Goal: Task Accomplishment & Management: Use online tool/utility

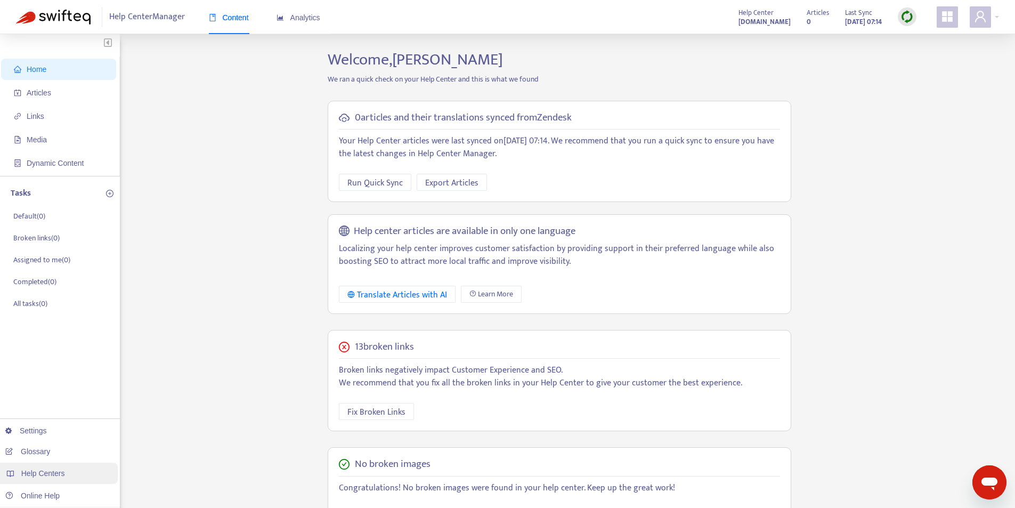
click at [49, 469] on span "Help Centers" at bounding box center [43, 473] width 44 height 9
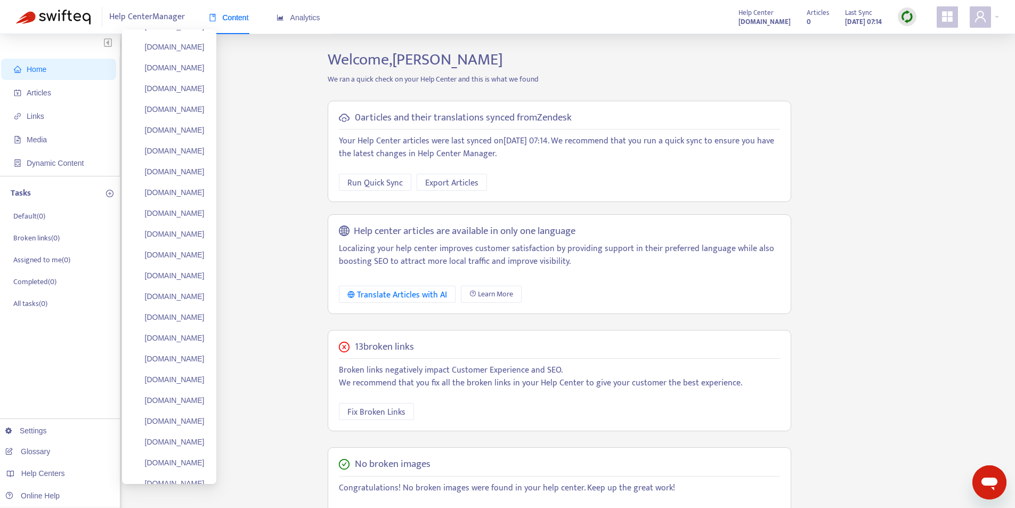
scroll to position [4726, 0]
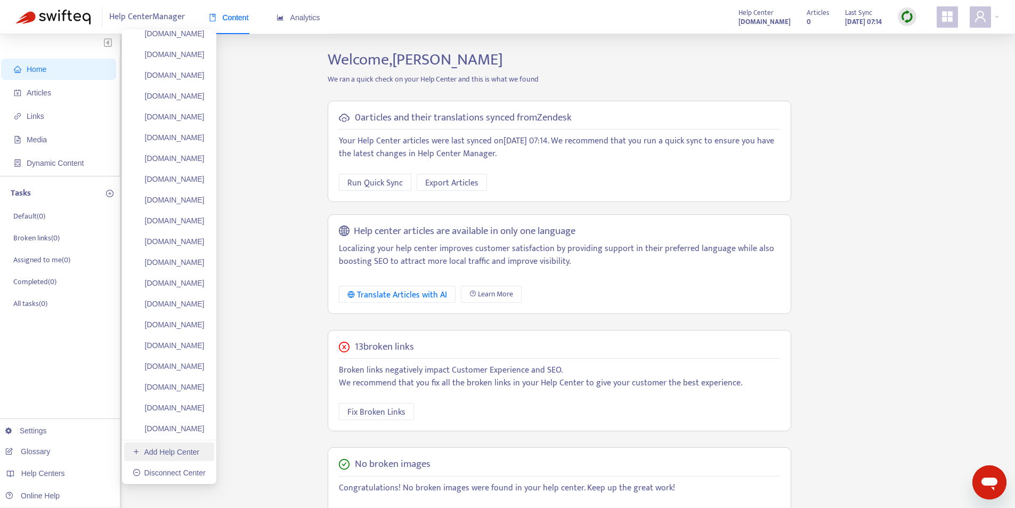
click at [177, 451] on link "Add Help Center" at bounding box center [166, 452] width 67 height 9
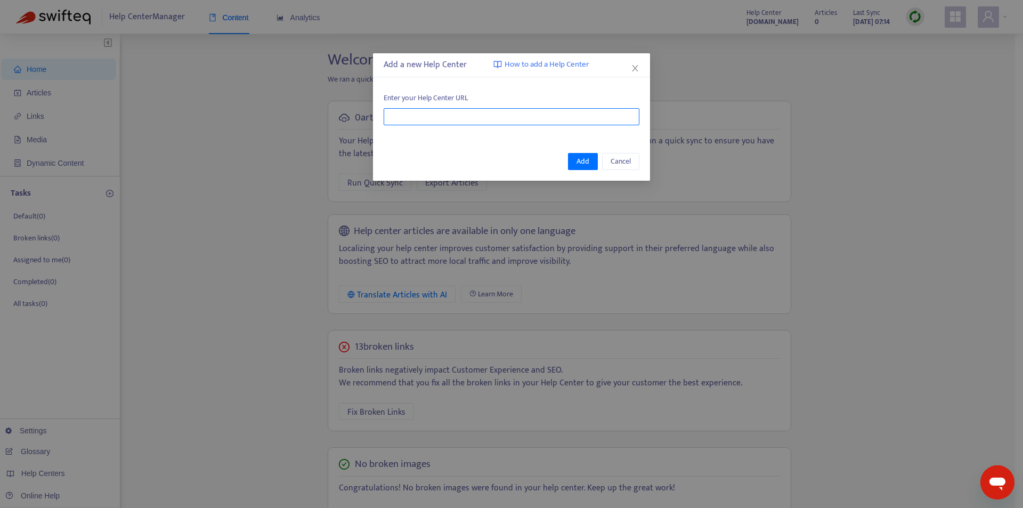
click at [453, 118] on input "text" at bounding box center [512, 116] width 256 height 17
paste input "**********"
click at [574, 172] on div "Add Cancel" at bounding box center [511, 161] width 277 height 38
click at [480, 118] on input "**********" at bounding box center [512, 116] width 256 height 17
paste input "**********"
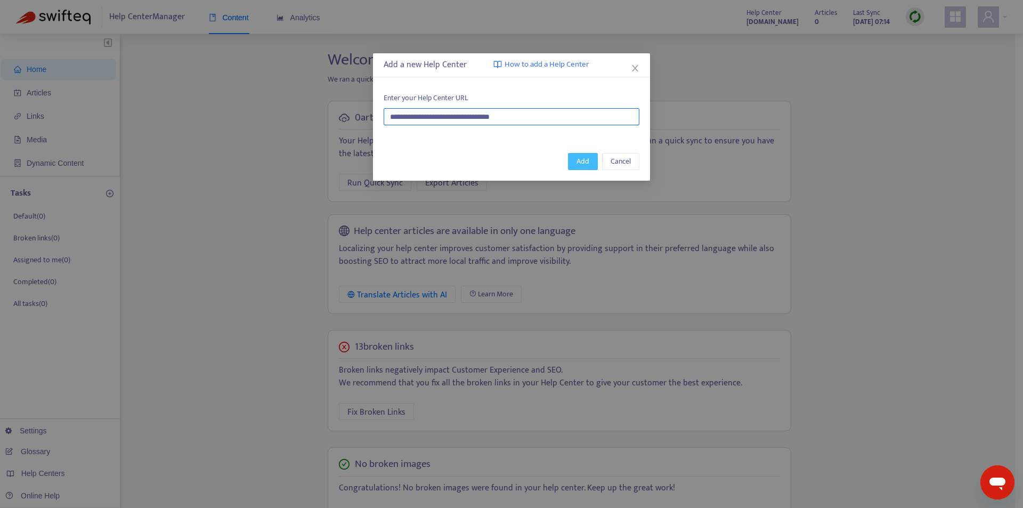
type input "**********"
drag, startPoint x: 581, startPoint y: 160, endPoint x: 591, endPoint y: 149, distance: 14.3
click at [582, 160] on span "Add" at bounding box center [583, 162] width 13 height 12
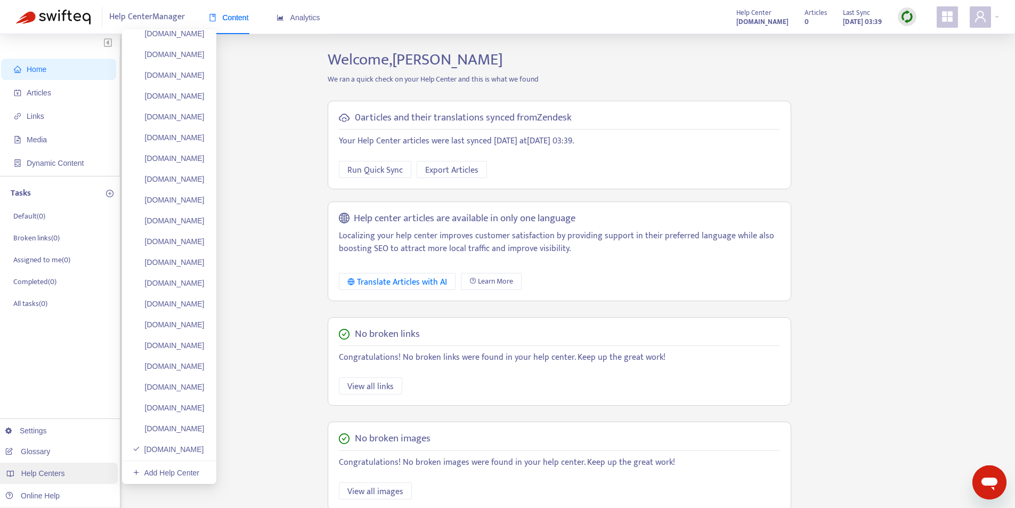
click at [65, 470] on div "Help Centers" at bounding box center [57, 473] width 121 height 21
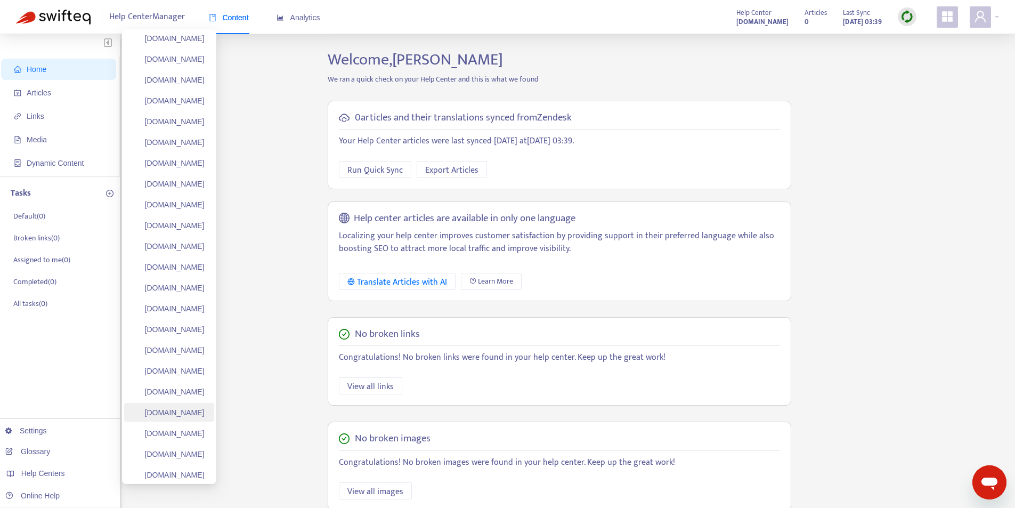
click at [196, 416] on link "thesupportdesk.zendesk.com" at bounding box center [169, 412] width 72 height 9
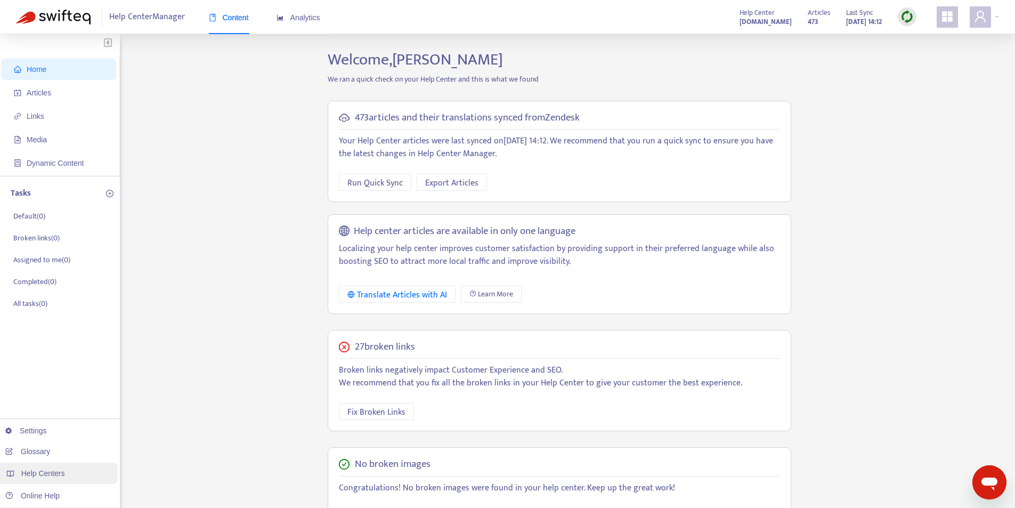
click at [77, 471] on div "Help Centers" at bounding box center [57, 473] width 121 height 21
click at [49, 93] on span "Articles" at bounding box center [39, 92] width 25 height 9
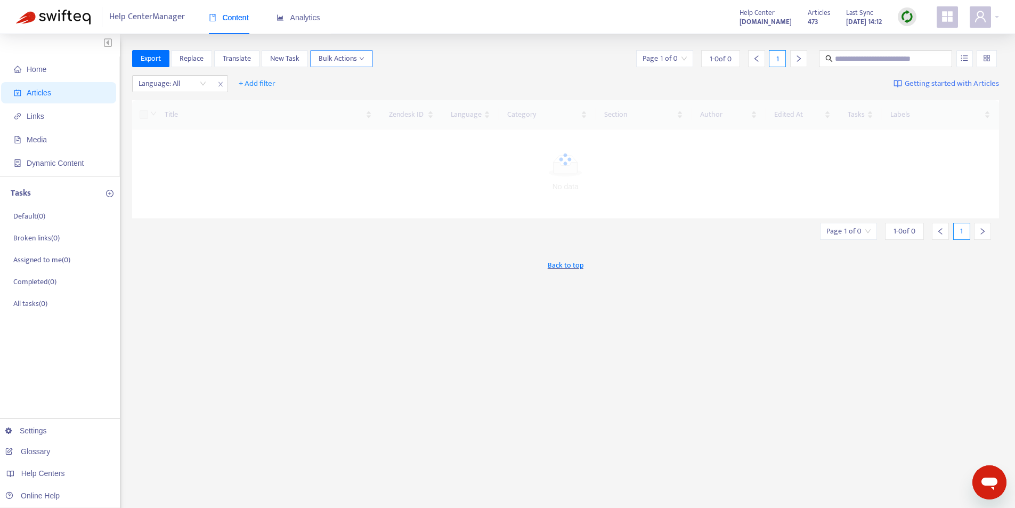
click at [351, 58] on span "Bulk Actions" at bounding box center [342, 59] width 46 height 12
click at [354, 54] on span "Bulk Actions" at bounding box center [342, 59] width 46 height 12
click at [440, 46] on div "Home Articles Links Media Dynamic Content Tasks Default ( 0 ) Broken links ( 0 …" at bounding box center [507, 354] width 1015 height 640
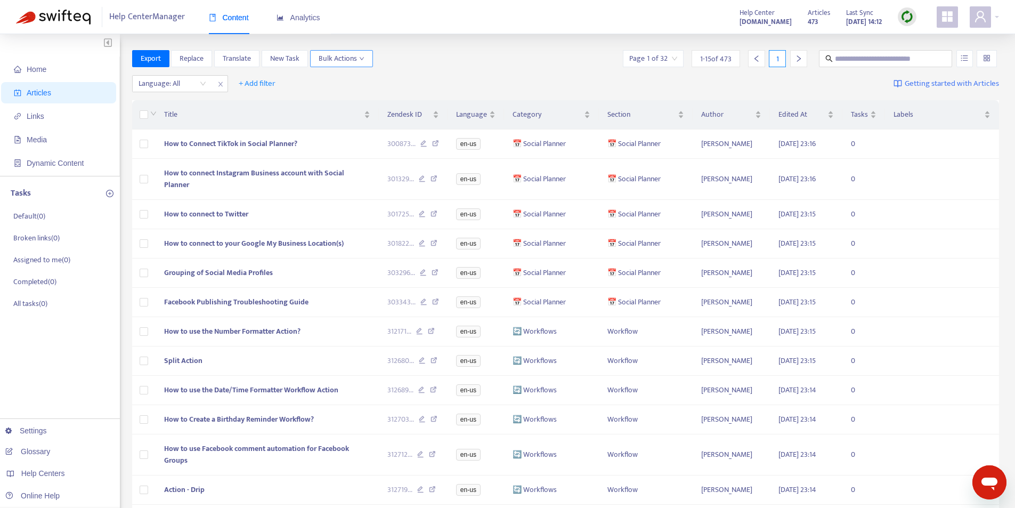
click at [348, 58] on span "Bulk Actions" at bounding box center [342, 59] width 46 height 12
click at [350, 78] on span "Duplicate" at bounding box center [355, 80] width 72 height 12
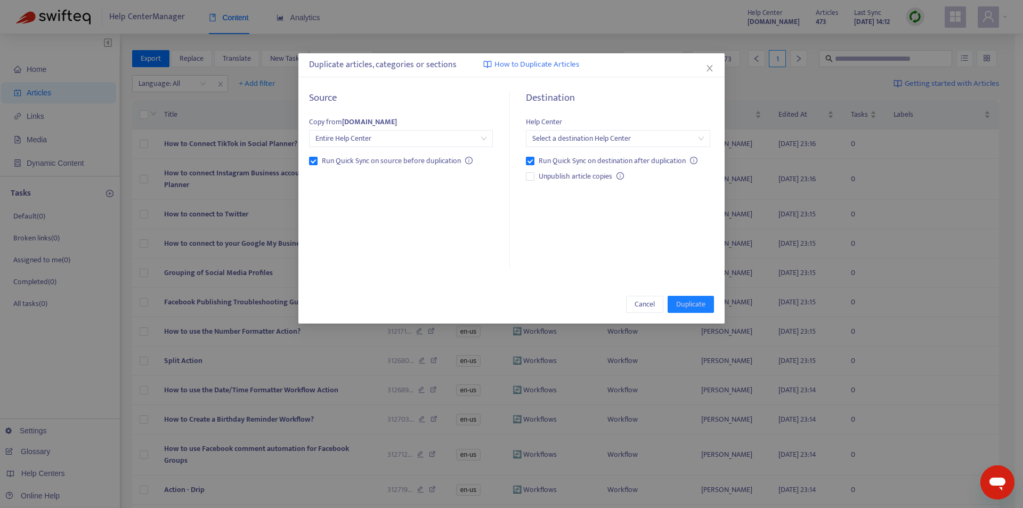
click at [609, 136] on input "search" at bounding box center [617, 139] width 171 height 16
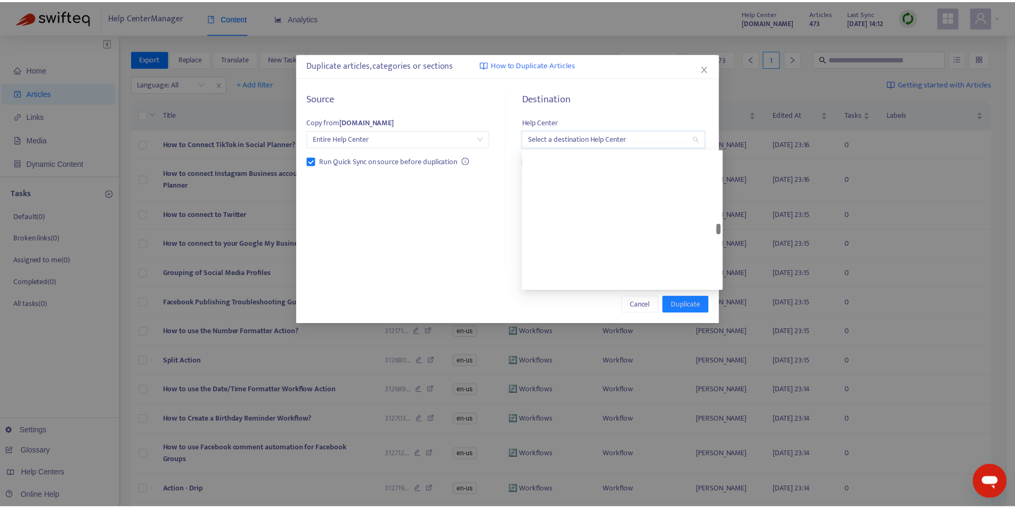
scroll to position [3842, 0]
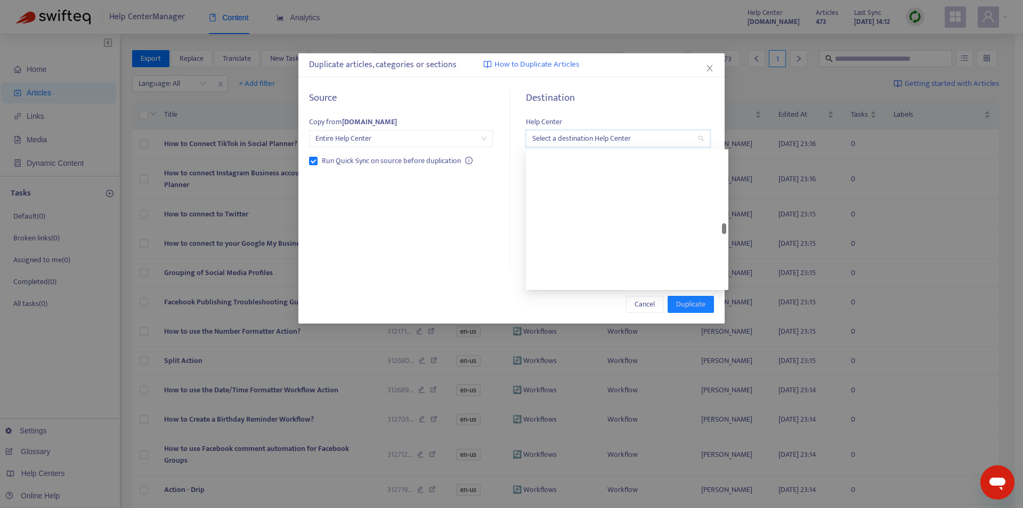
drag, startPoint x: 725, startPoint y: 157, endPoint x: 626, endPoint y: 433, distance: 293.0
click at [689, 378] on body "Help Center Manager Content Analytics Help Center thesupportdesk.zendesk.com Ar…" at bounding box center [507, 337] width 1015 height 674
click at [592, 131] on input "search" at bounding box center [617, 139] width 171 height 16
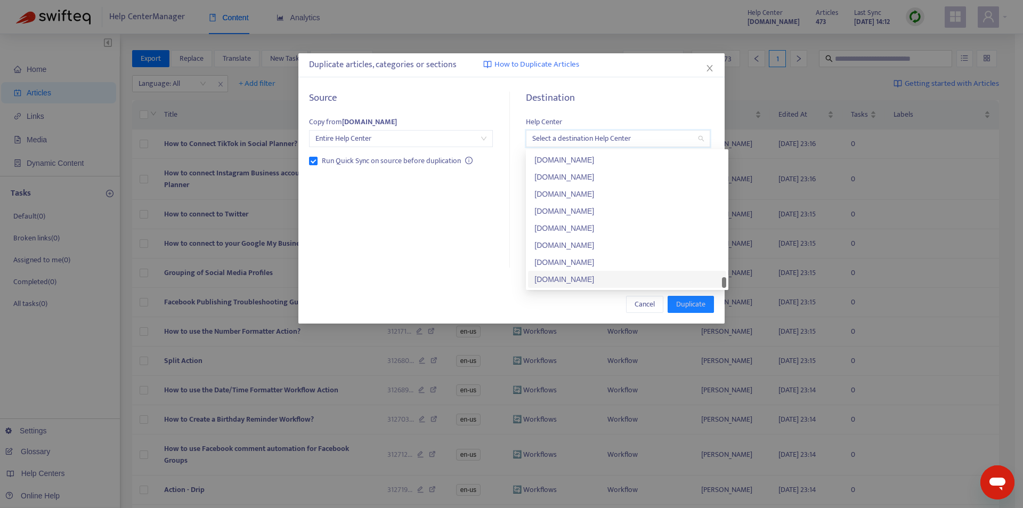
click at [608, 282] on div "xentixai.zendesk.com" at bounding box center [627, 279] width 185 height 12
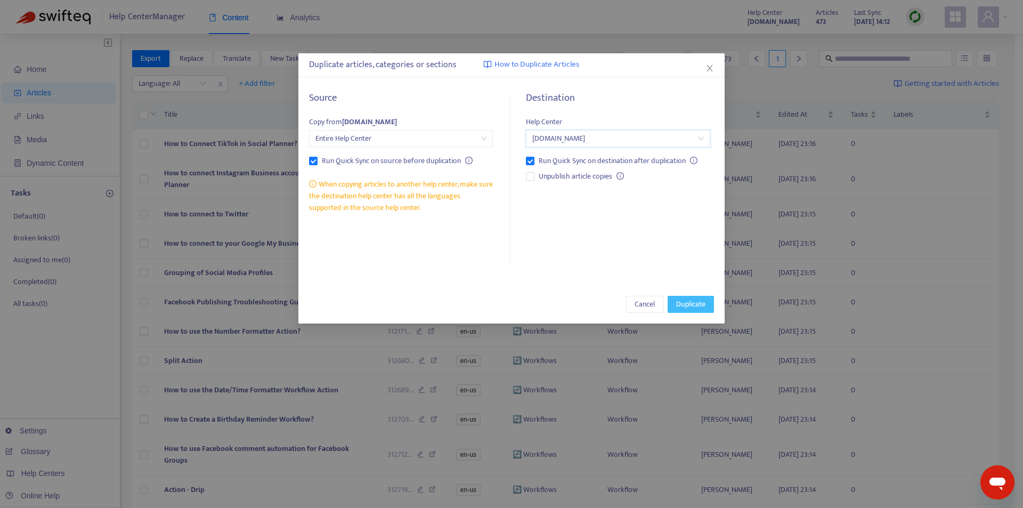
click at [698, 308] on span "Duplicate" at bounding box center [690, 304] width 29 height 12
